Goal: Transaction & Acquisition: Purchase product/service

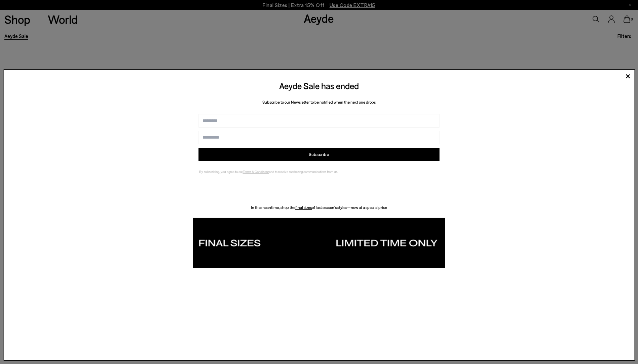
click at [375, 242] on img at bounding box center [319, 243] width 252 height 50
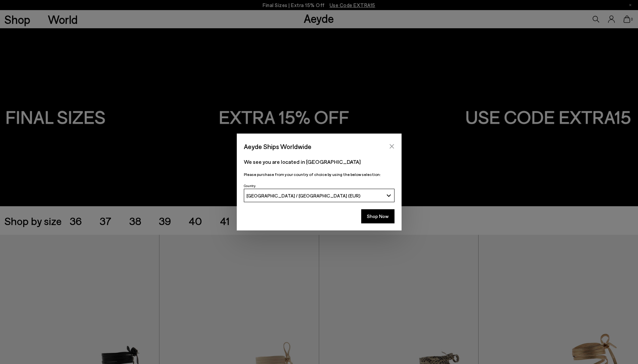
click at [395, 143] on button "Close" at bounding box center [392, 146] width 10 height 10
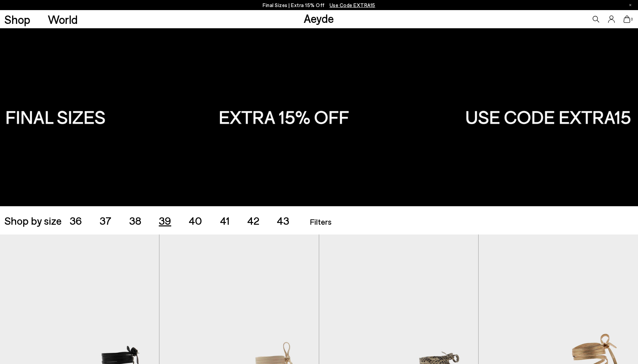
click at [163, 220] on span "39" at bounding box center [165, 220] width 12 height 13
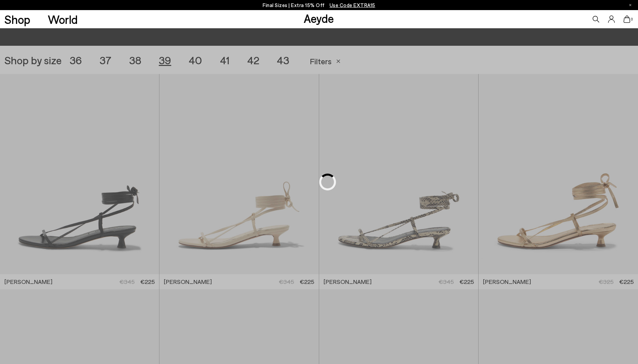
scroll to position [178, 0]
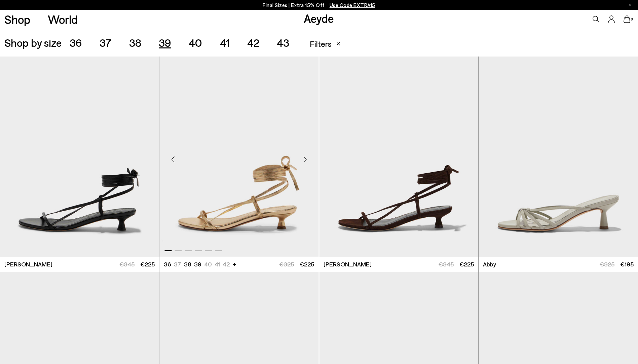
scroll to position [111, 0]
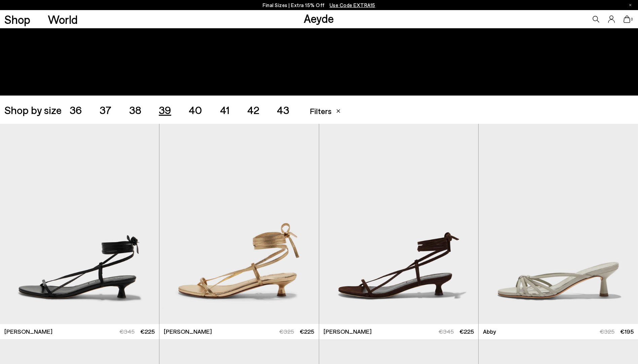
click at [167, 115] on span "39" at bounding box center [165, 109] width 12 height 13
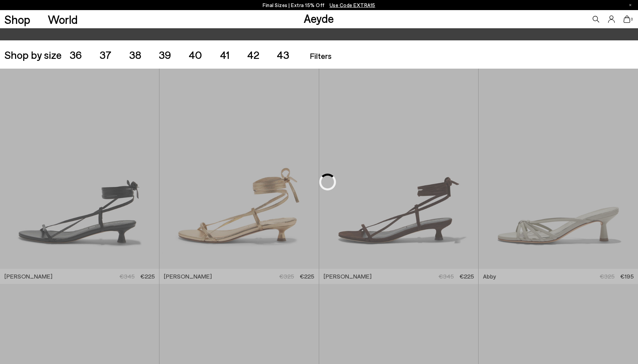
scroll to position [178, 0]
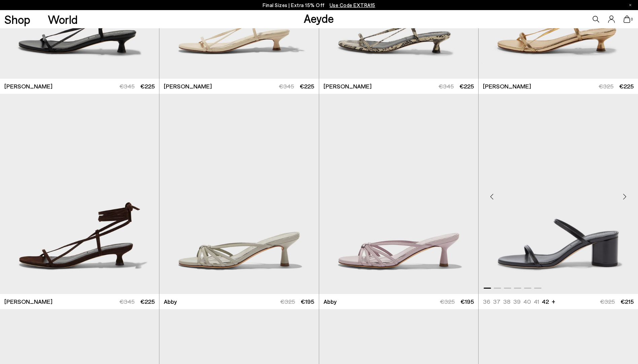
scroll to position [380, 0]
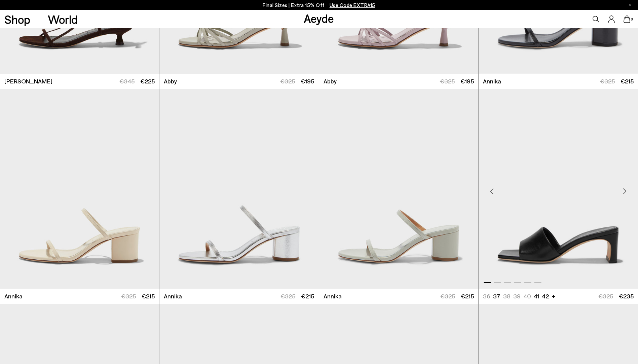
scroll to position [581, 0]
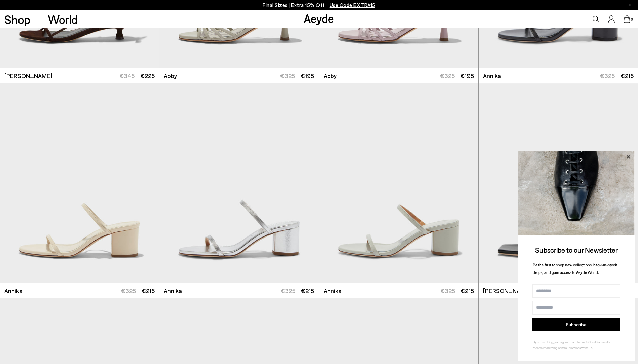
click at [628, 156] on icon at bounding box center [627, 156] width 3 height 3
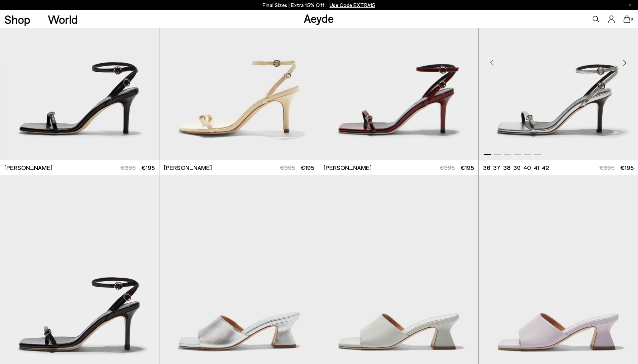
scroll to position [1657, 0]
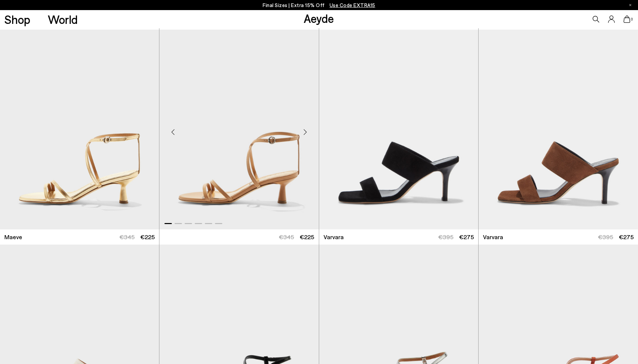
scroll to position [1926, 0]
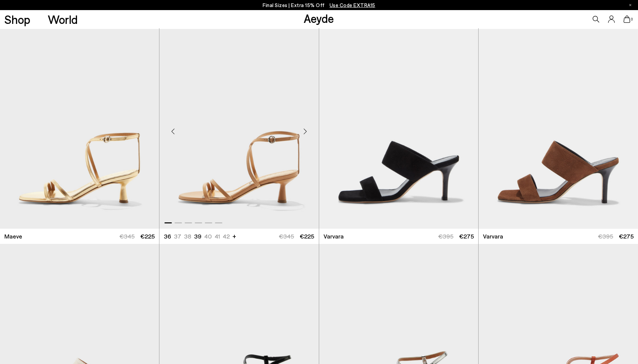
click at [285, 179] on img "1 / 6" at bounding box center [238, 129] width 159 height 200
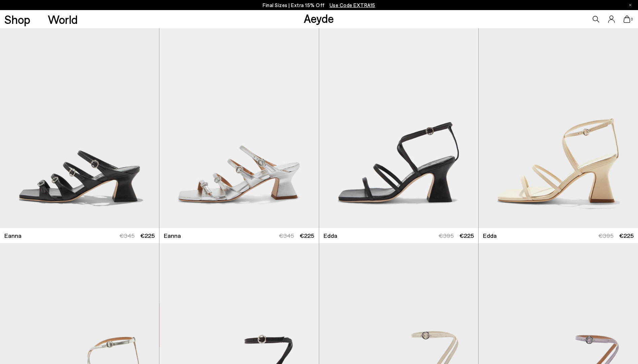
scroll to position [2800, 0]
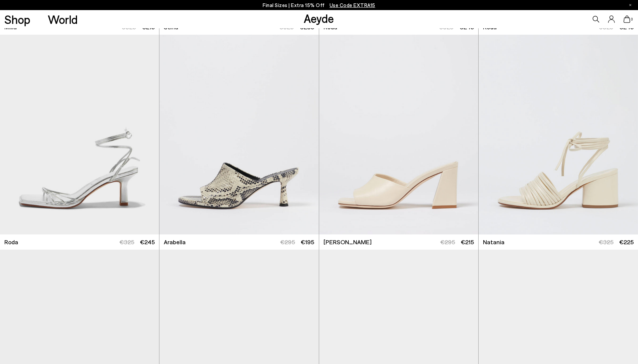
scroll to position [3406, 0]
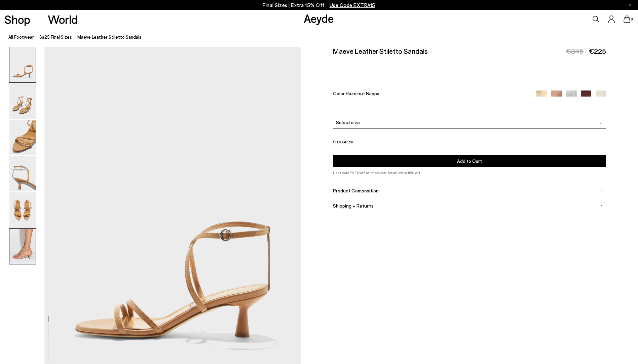
click at [20, 249] on img at bounding box center [22, 246] width 26 height 35
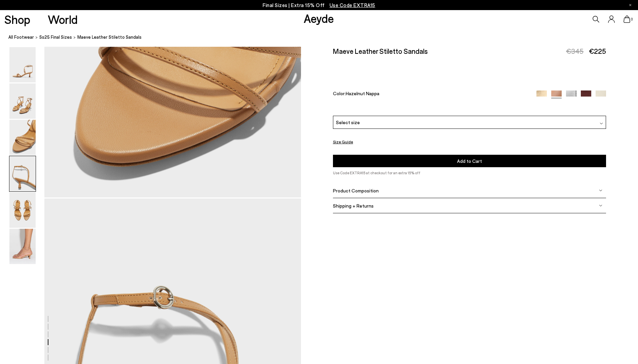
scroll to position [1761, 0]
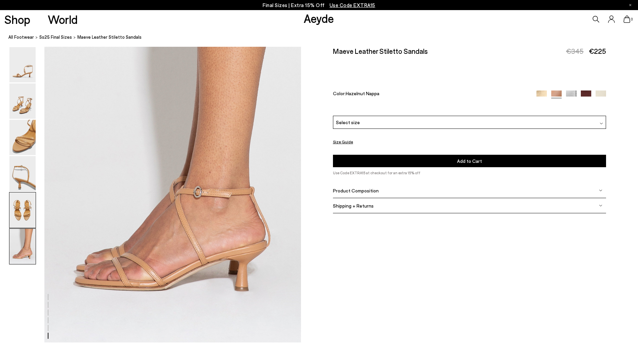
click at [14, 212] on img at bounding box center [22, 209] width 26 height 35
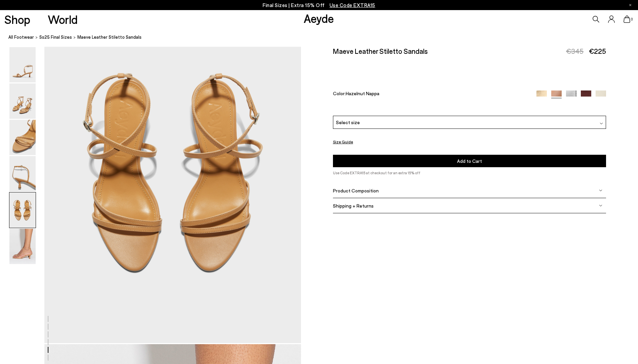
scroll to position [1372, 0]
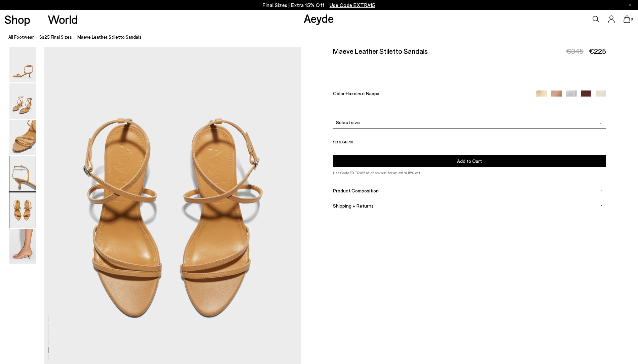
click at [25, 183] on img at bounding box center [22, 173] width 26 height 35
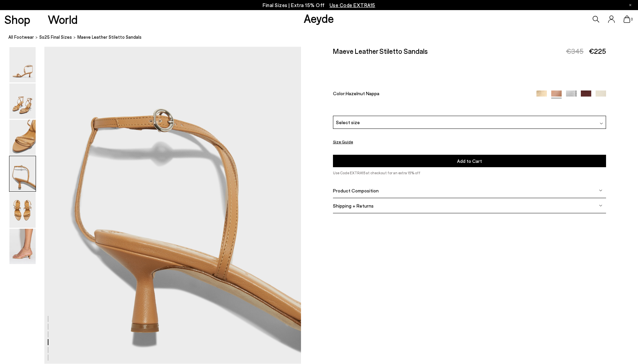
scroll to position [1030, 0]
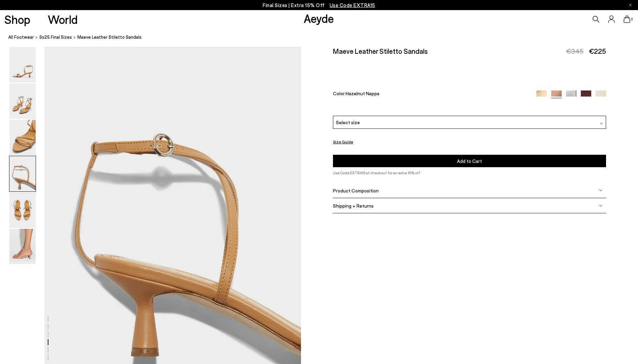
click at [38, 242] on div at bounding box center [150, 45] width 301 height 2057
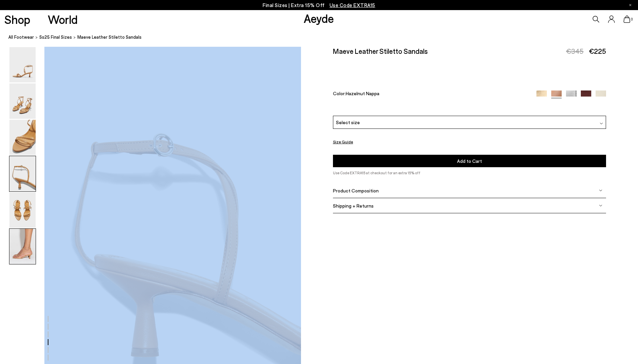
drag, startPoint x: 38, startPoint y: 242, endPoint x: 26, endPoint y: 244, distance: 12.3
click at [26, 244] on img at bounding box center [22, 246] width 26 height 35
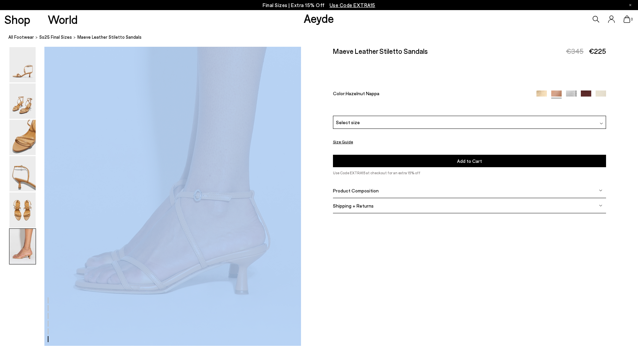
scroll to position [1761, 0]
